Goal: Find specific page/section: Find specific page/section

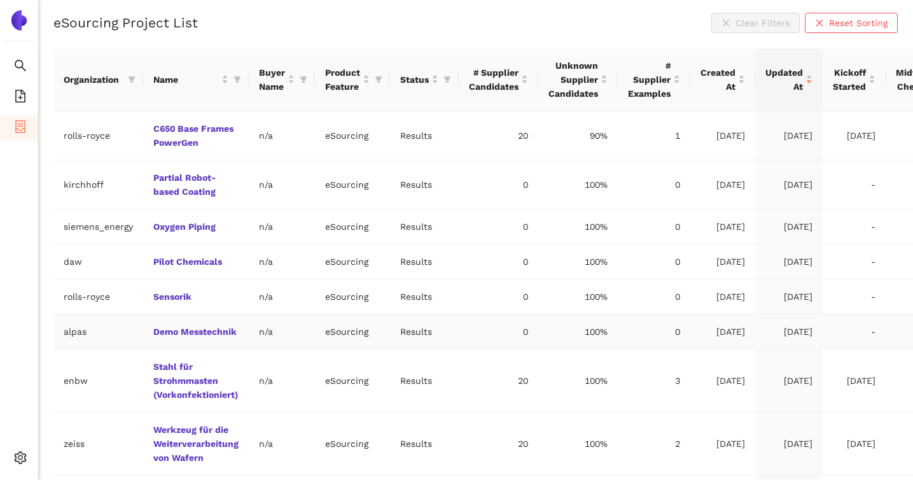
scroll to position [360, 0]
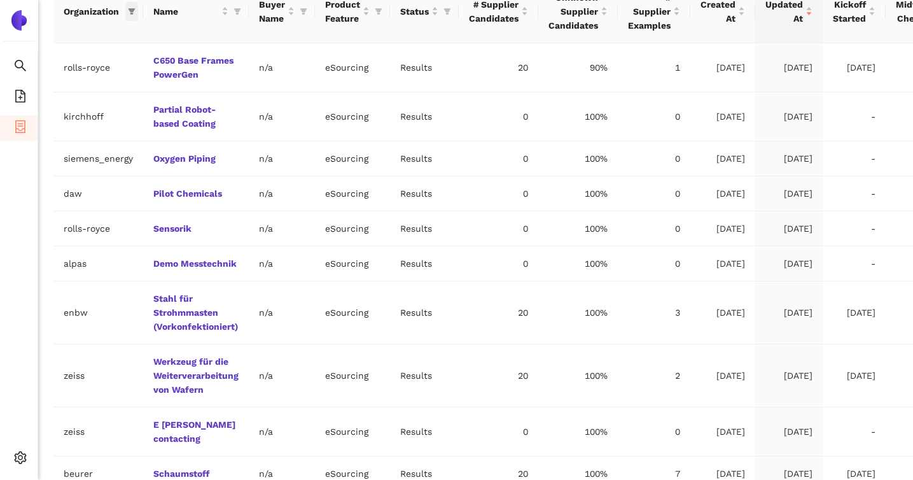
click at [130, 13] on icon "filter" at bounding box center [132, 11] width 7 height 6
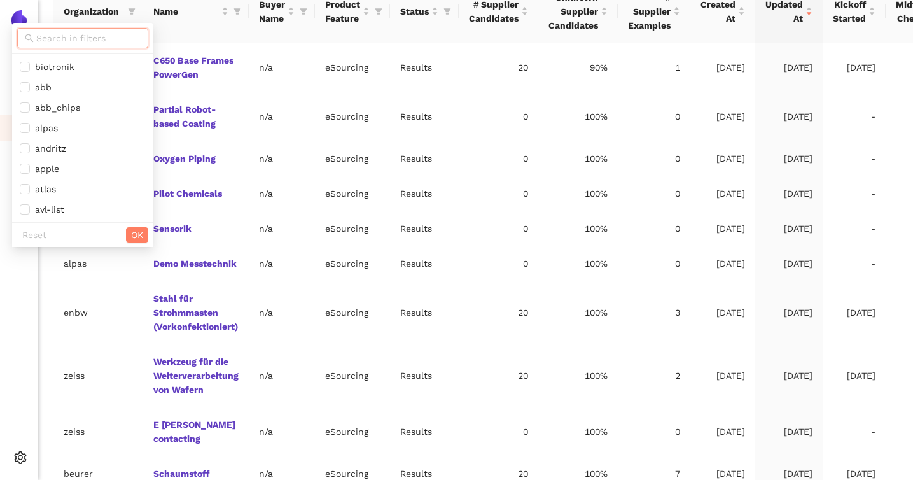
click at [118, 36] on input "text" at bounding box center [88, 38] width 104 height 14
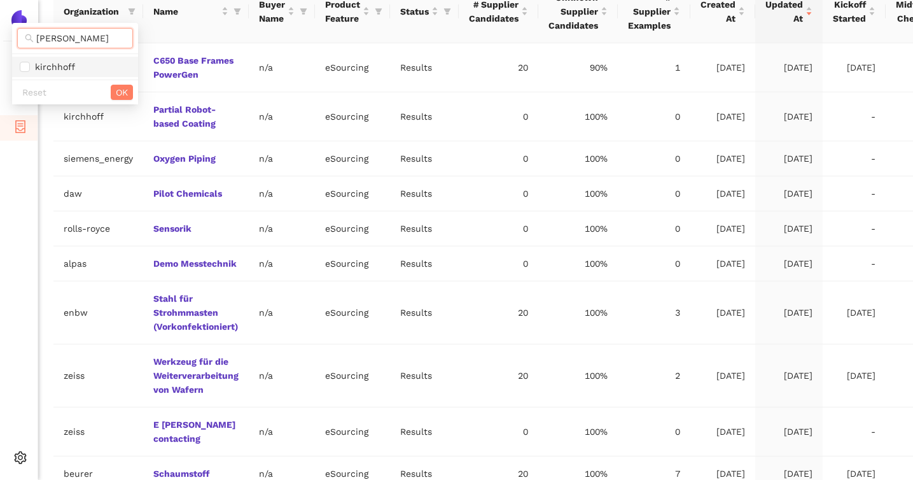
type input "kirch"
click at [110, 69] on span "kirchhoff" at bounding box center [75, 67] width 111 height 14
checkbox input "true"
click at [115, 82] on div "Reset OK" at bounding box center [75, 92] width 126 height 25
click at [118, 96] on span "OK" at bounding box center [122, 92] width 12 height 14
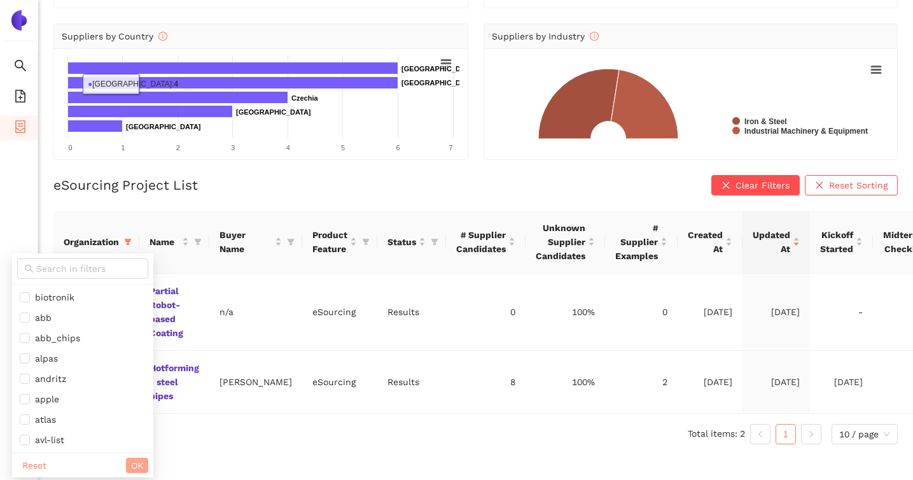
scroll to position [104, 0]
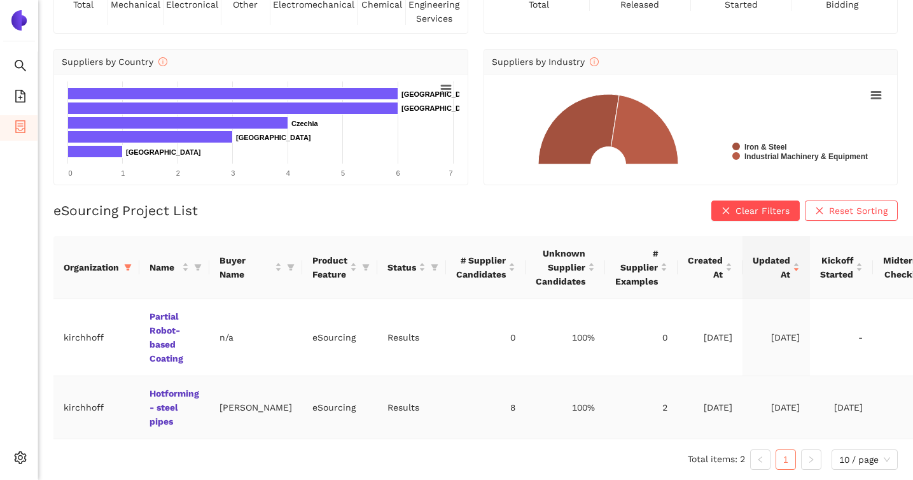
drag, startPoint x: 221, startPoint y: 400, endPoint x: 266, endPoint y: 412, distance: 46.8
click at [266, 412] on td "Andreas Dannheisig" at bounding box center [255, 407] width 93 height 63
click at [126, 264] on icon "filter" at bounding box center [128, 267] width 7 height 6
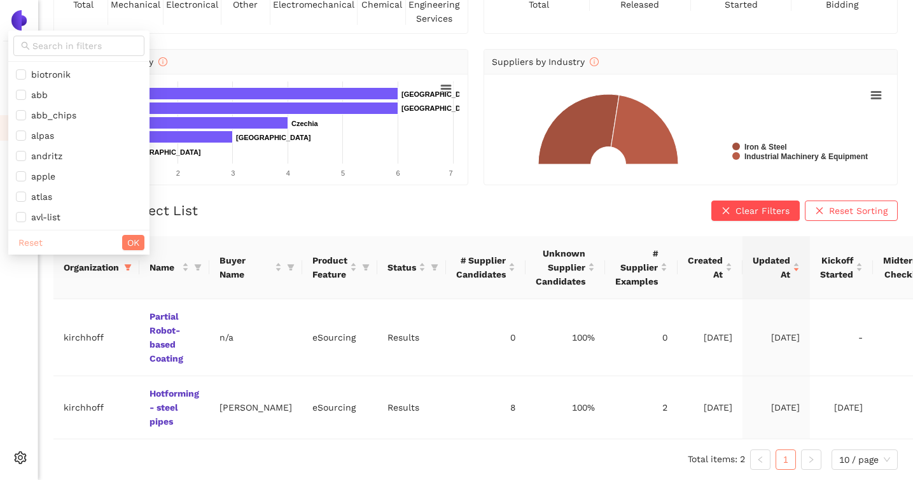
click at [35, 244] on span "Reset" at bounding box center [30, 242] width 24 height 14
checkbox input "false"
click at [122, 241] on button "OK" at bounding box center [133, 242] width 22 height 15
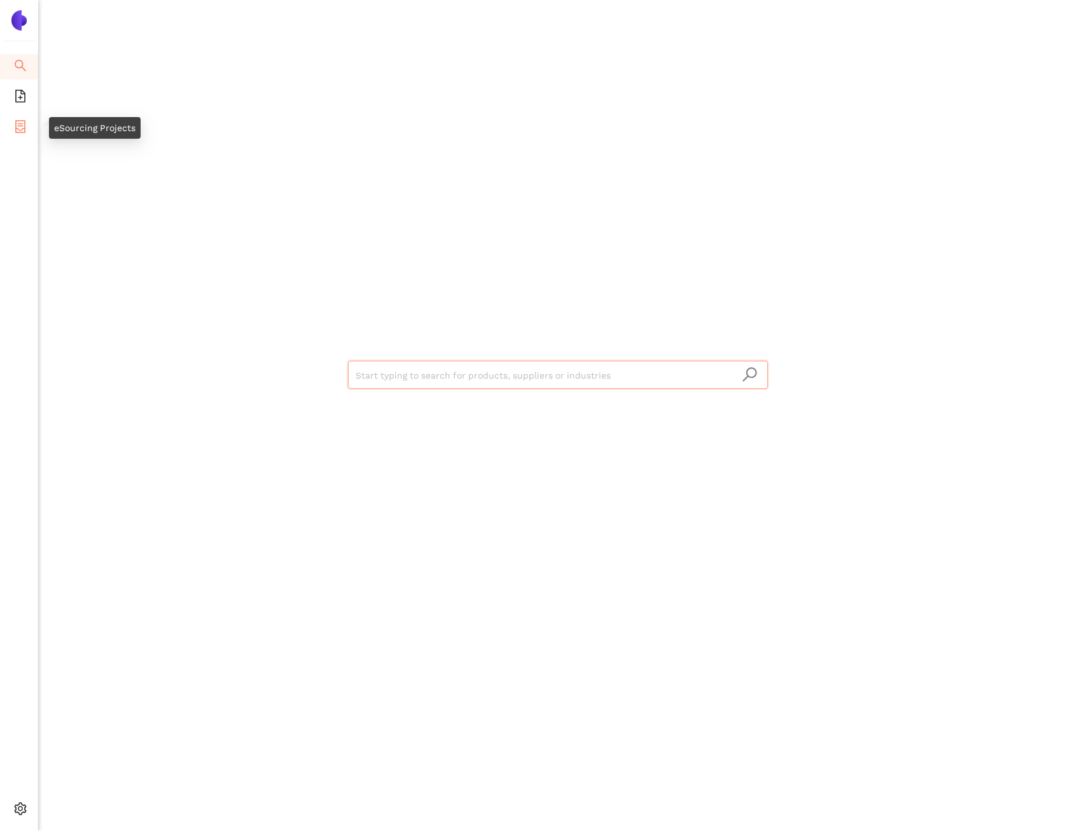
click at [16, 120] on icon "container" at bounding box center [20, 126] width 10 height 13
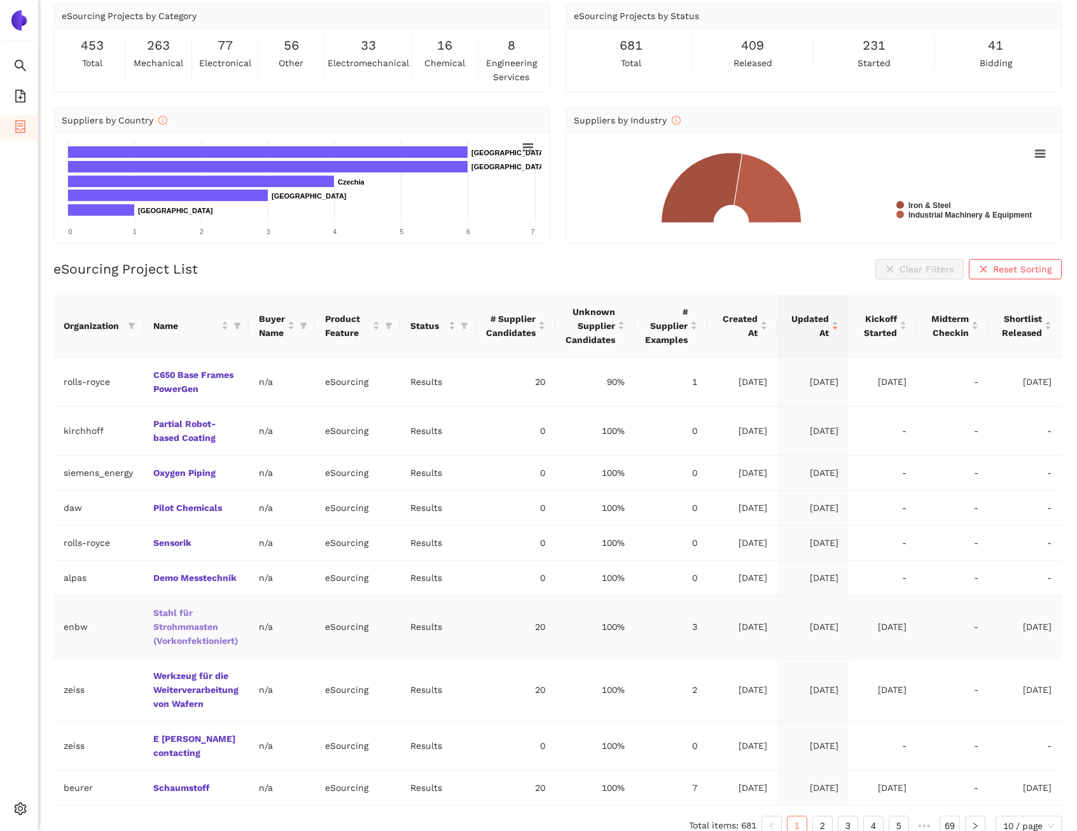
scroll to position [47, 0]
click at [813, 814] on li "2" at bounding box center [823, 824] width 20 height 20
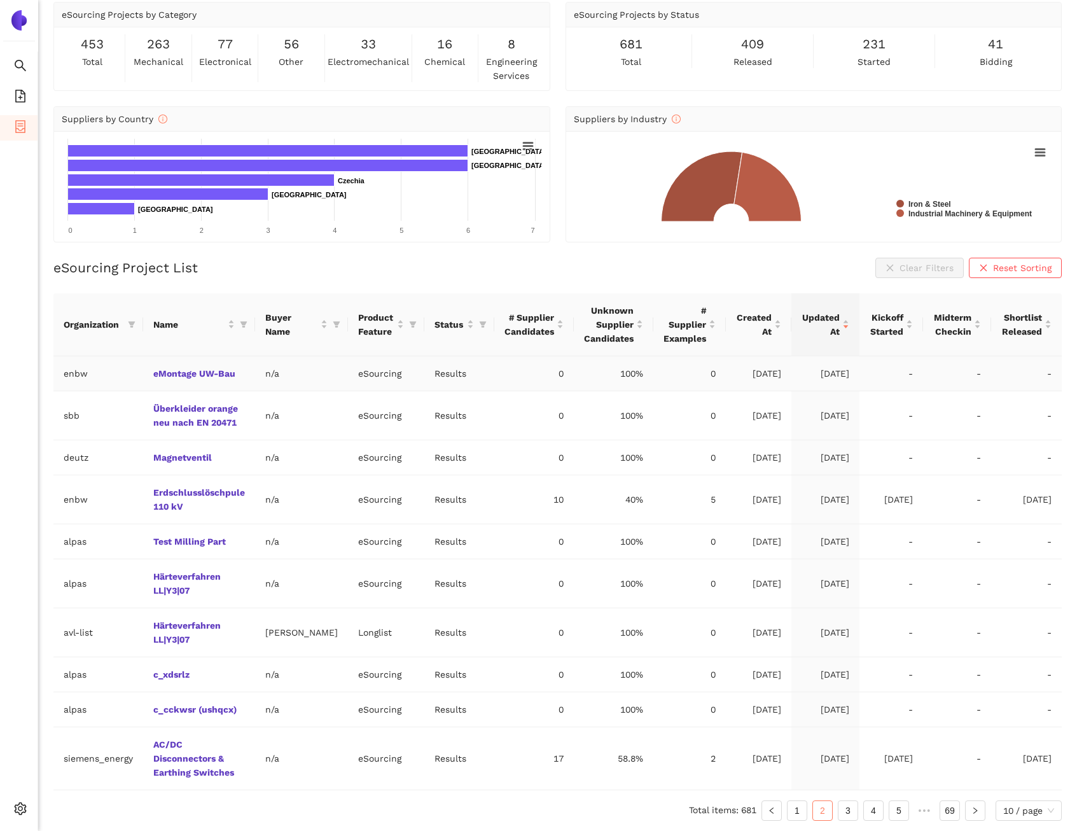
click at [207, 379] on td "eMontage UW-Bau" at bounding box center [199, 373] width 112 height 35
click at [0, 0] on link "eMontage UW-Bau" at bounding box center [0, 0] width 0 height 0
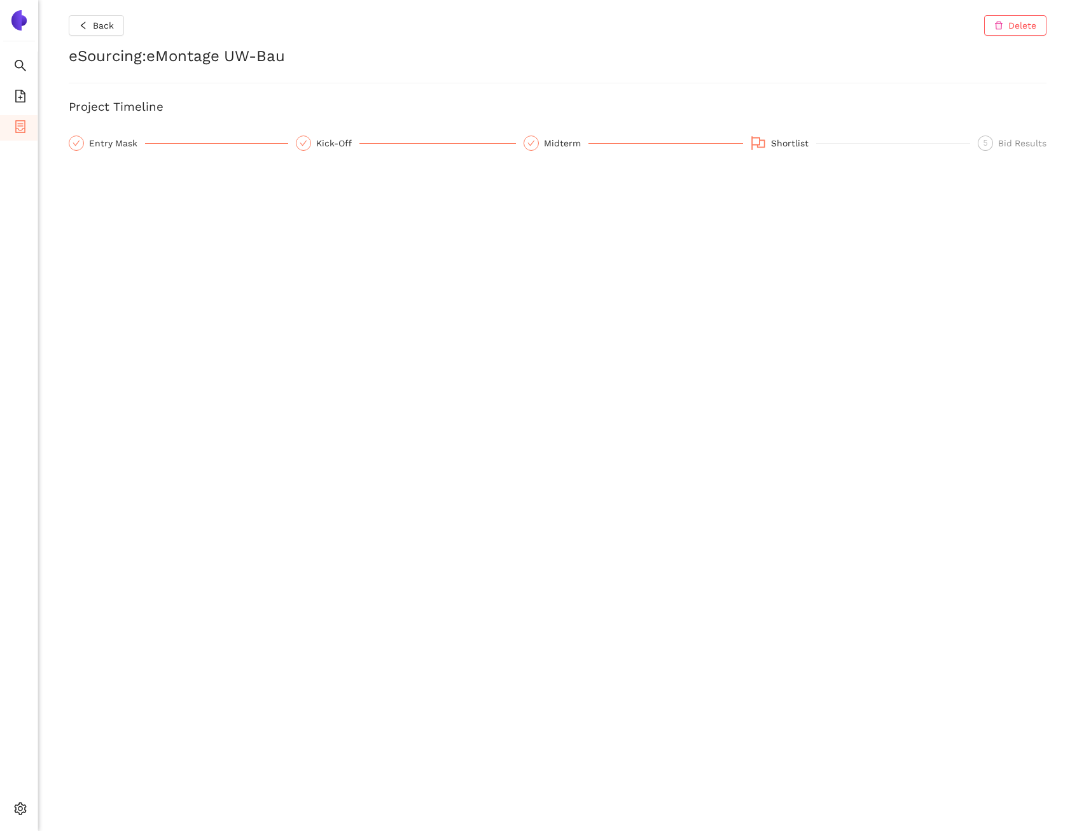
click at [127, 134] on div "Back Delete eSourcing : eMontage UW-Bau Project Timeline Entry Mask Kick-Off Mi…" at bounding box center [557, 415] width 1039 height 831
click at [123, 145] on div "Entry Mask" at bounding box center [117, 143] width 56 height 15
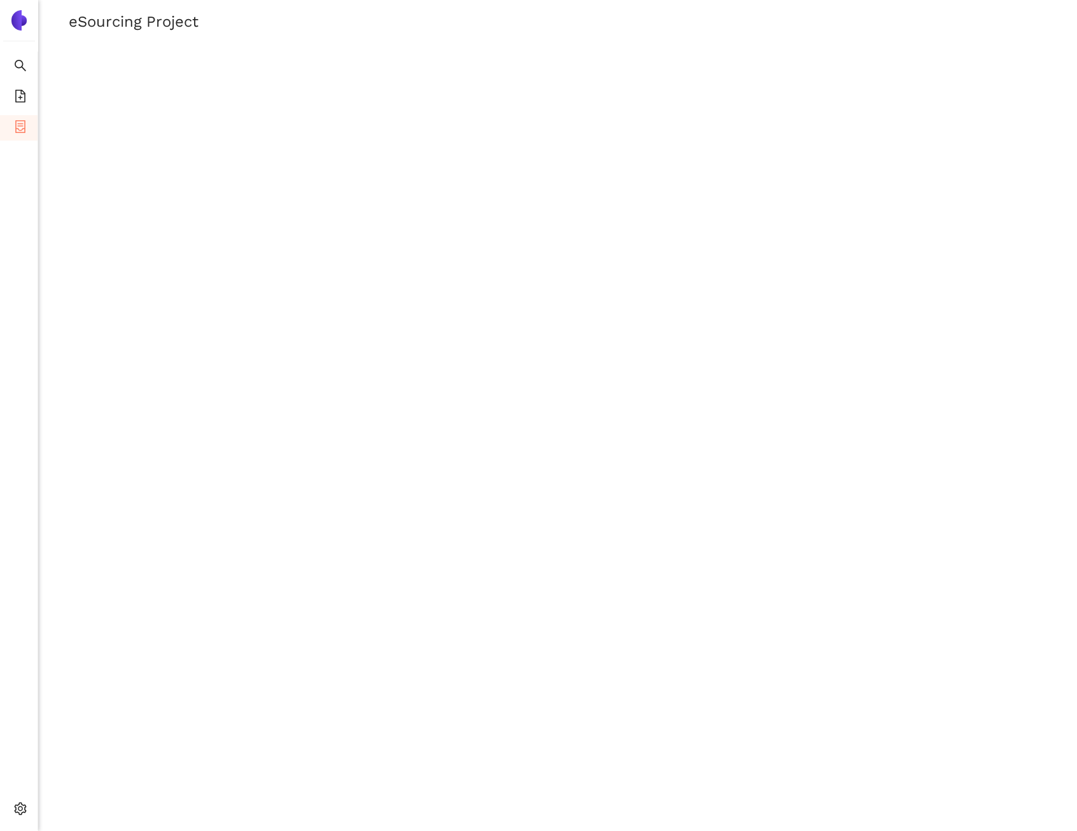
scroll to position [184, 0]
click at [94, 708] on li "Internal Area" at bounding box center [90, 716] width 105 height 25
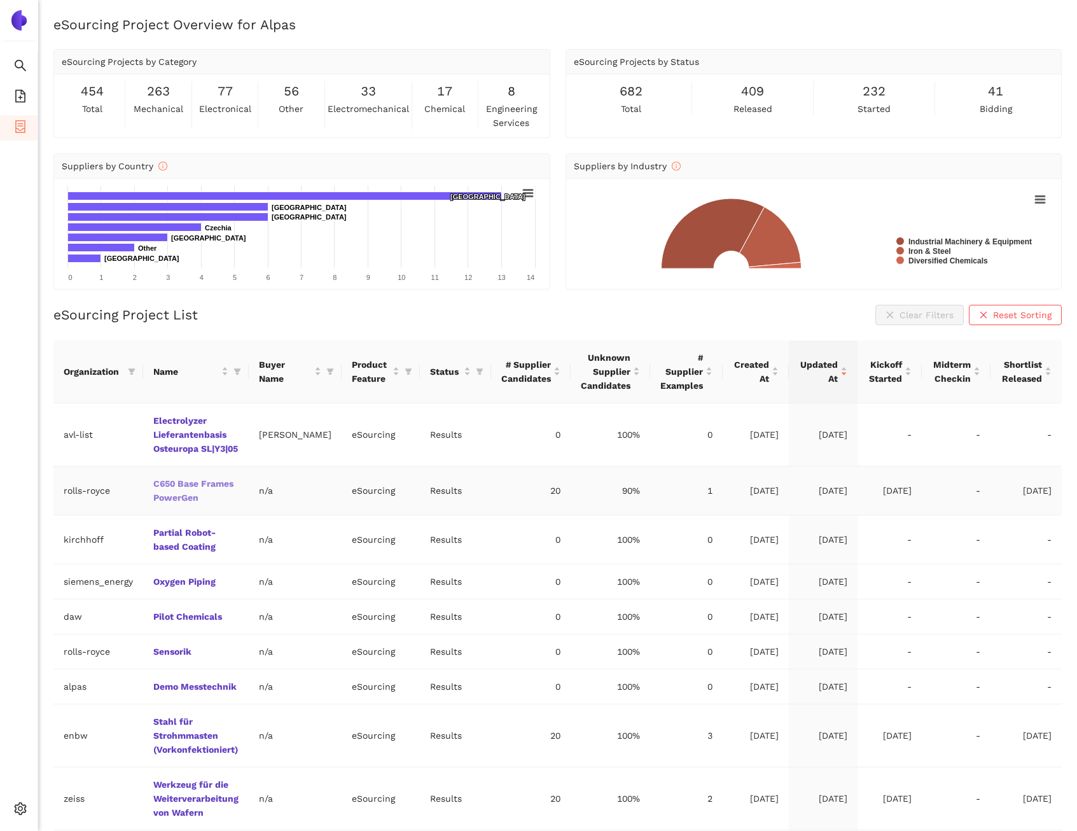
click at [0, 0] on link "C650 Base Frames PowerGen" at bounding box center [0, 0] width 0 height 0
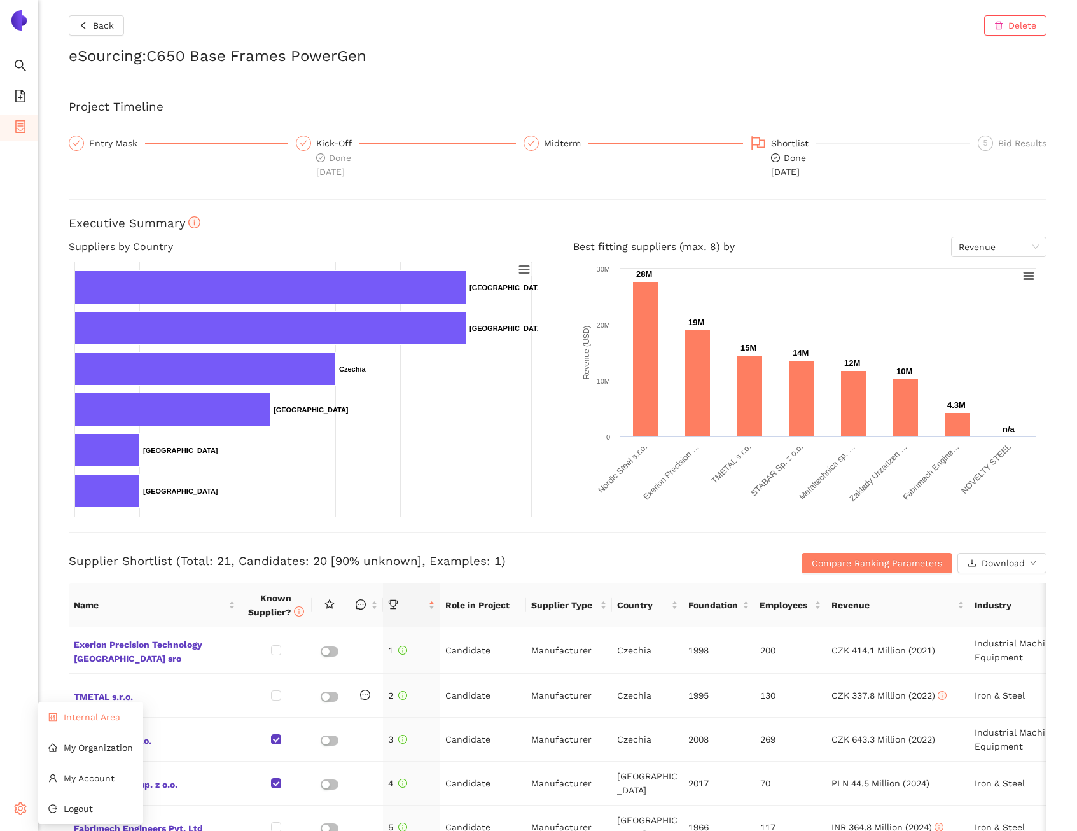
click at [85, 724] on li "Internal Area" at bounding box center [90, 716] width 105 height 25
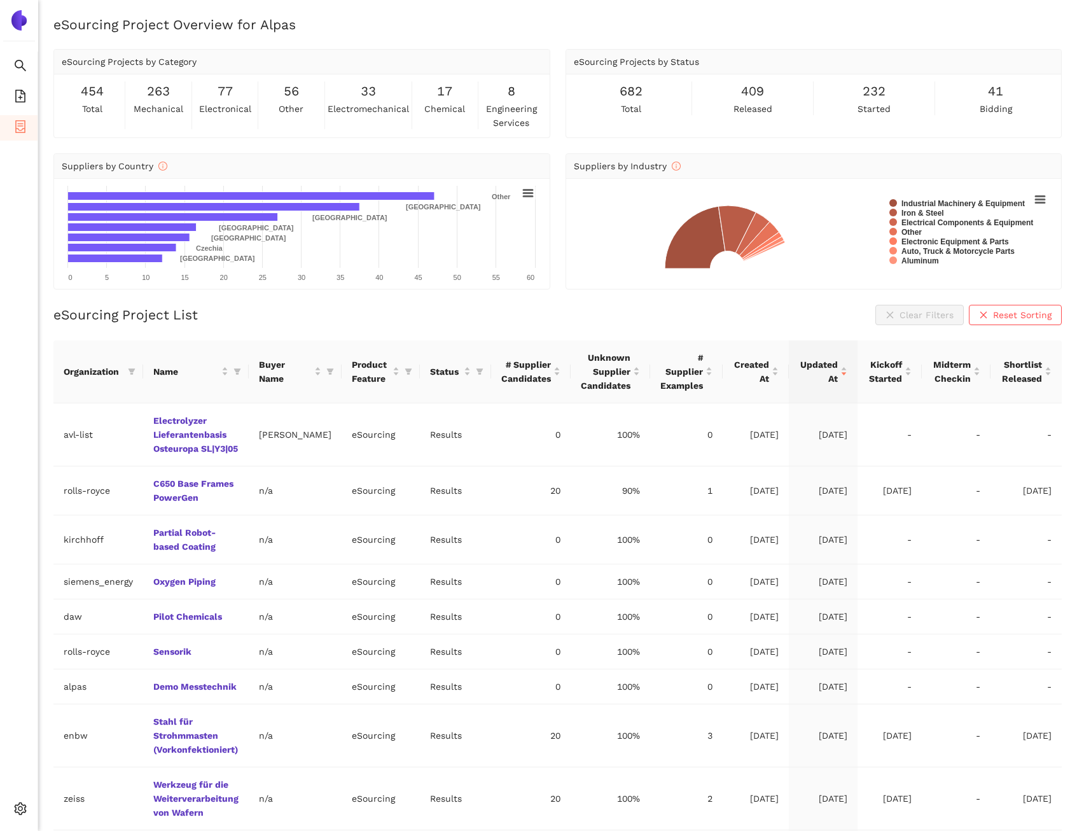
click at [0, 0] on link "C650 Base Frames PowerGen" at bounding box center [0, 0] width 0 height 0
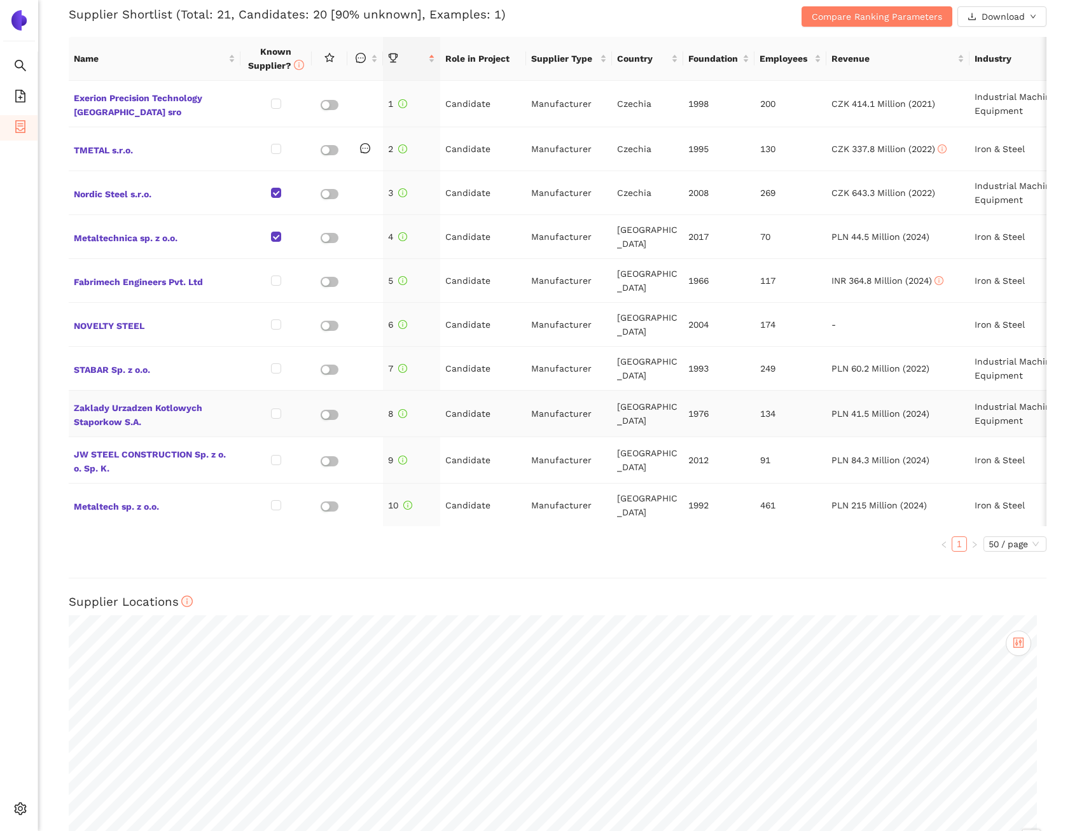
scroll to position [233, 0]
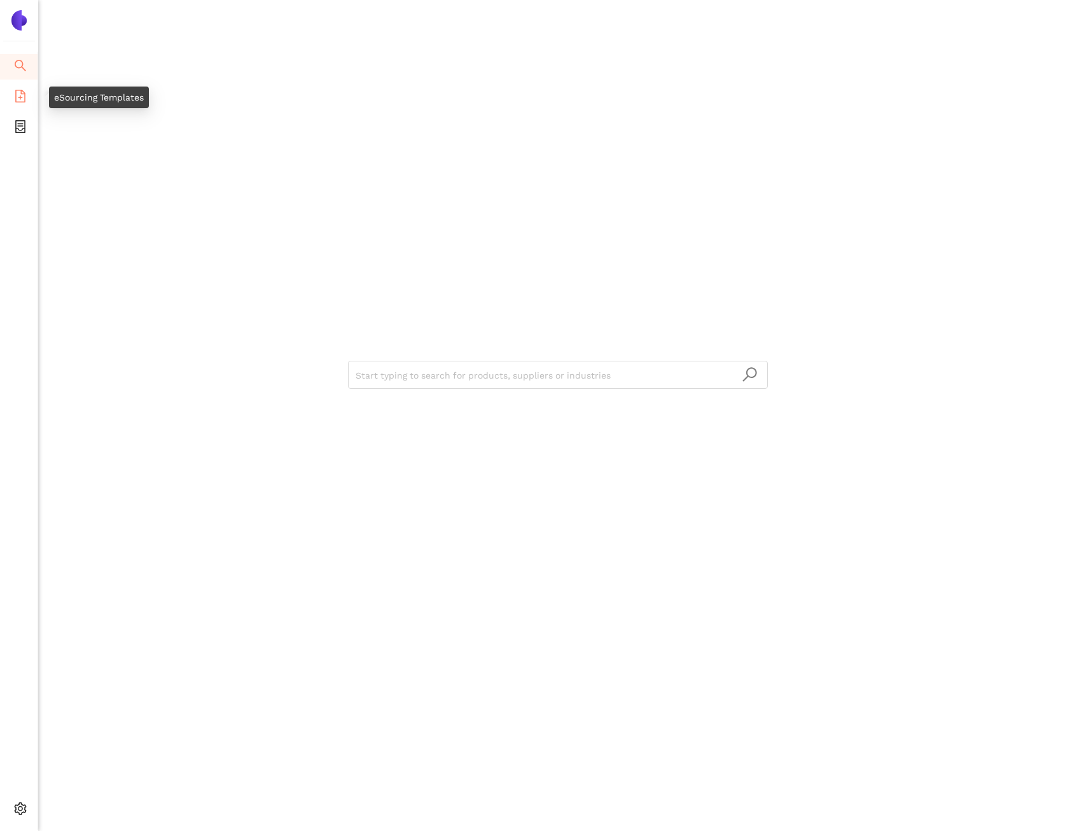
click at [23, 105] on span "file-add" at bounding box center [20, 97] width 13 height 25
